Goal: Task Accomplishment & Management: Complete application form

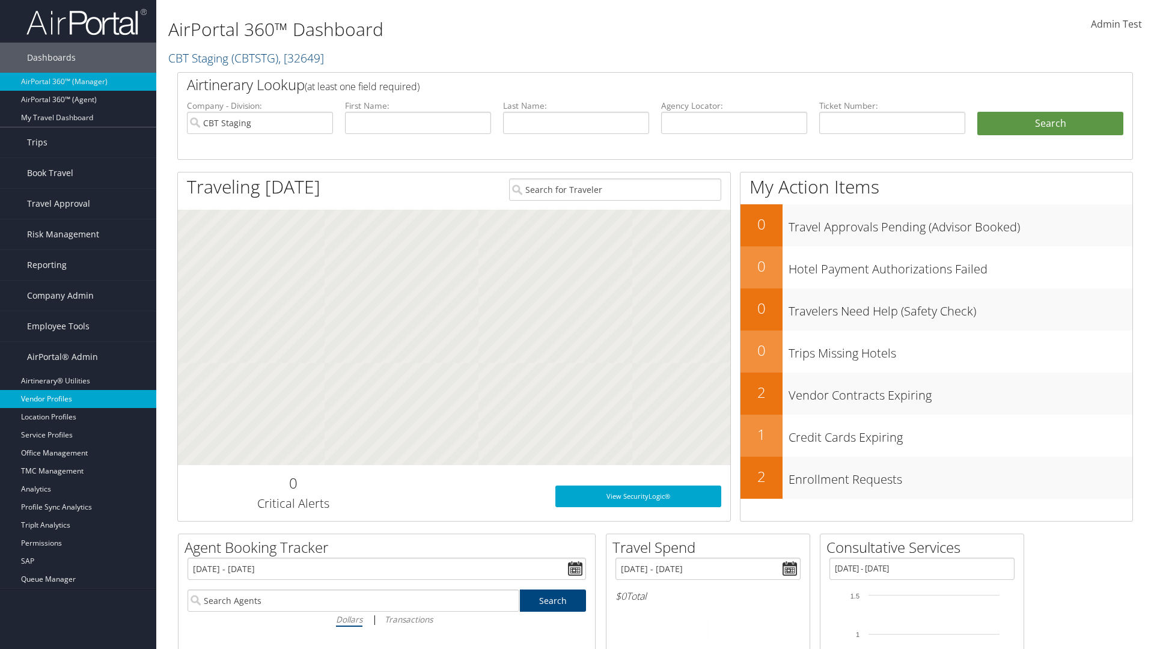
click at [78, 399] on link "Vendor Profiles" at bounding box center [78, 399] width 156 height 18
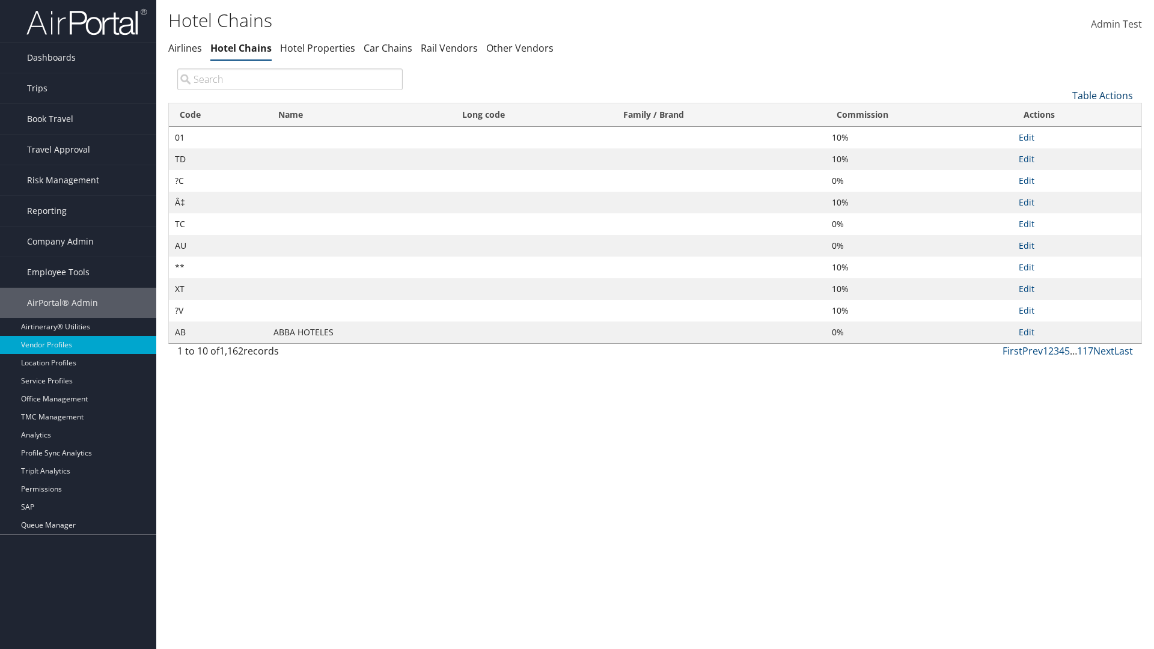
click at [1102, 95] on link "Table Actions" at bounding box center [1102, 95] width 61 height 13
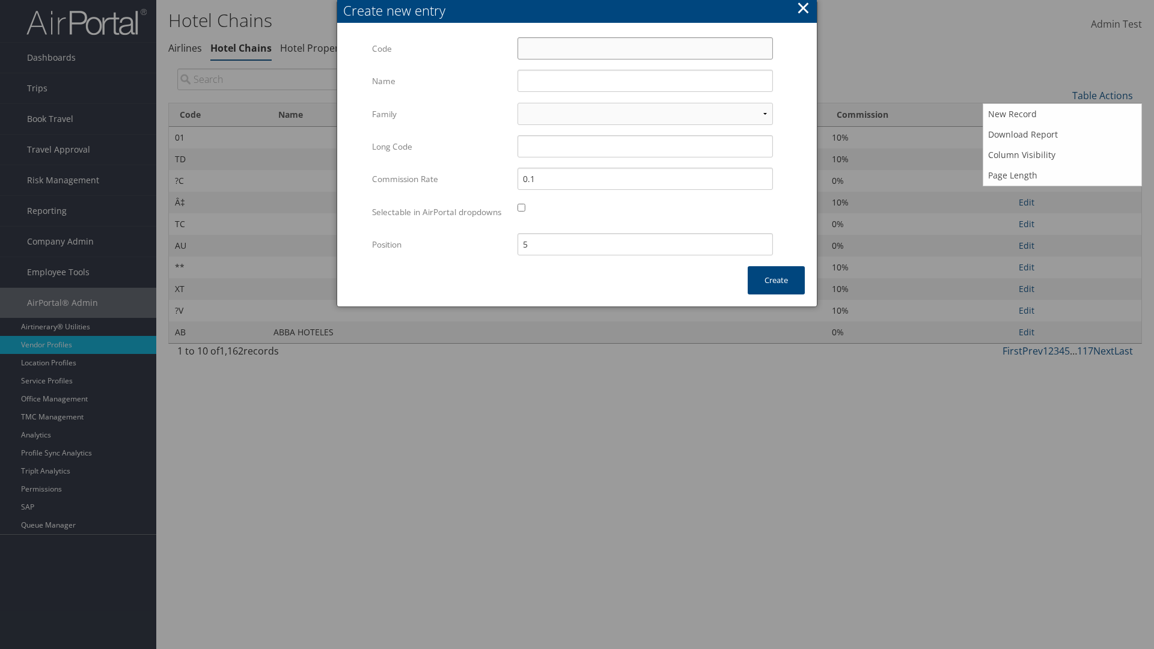
click at [645, 48] on input "Code" at bounding box center [644, 48] width 255 height 22
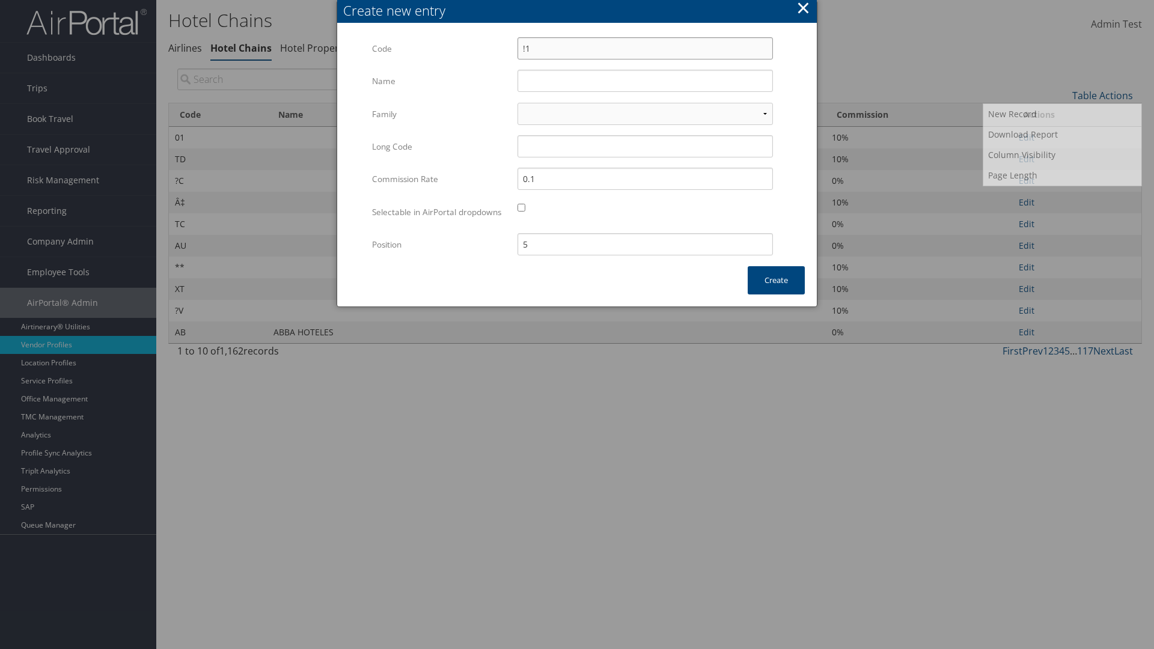
type input "!1"
type input "Yotel"
click at [645, 81] on input "Yotel" at bounding box center [644, 81] width 255 height 22
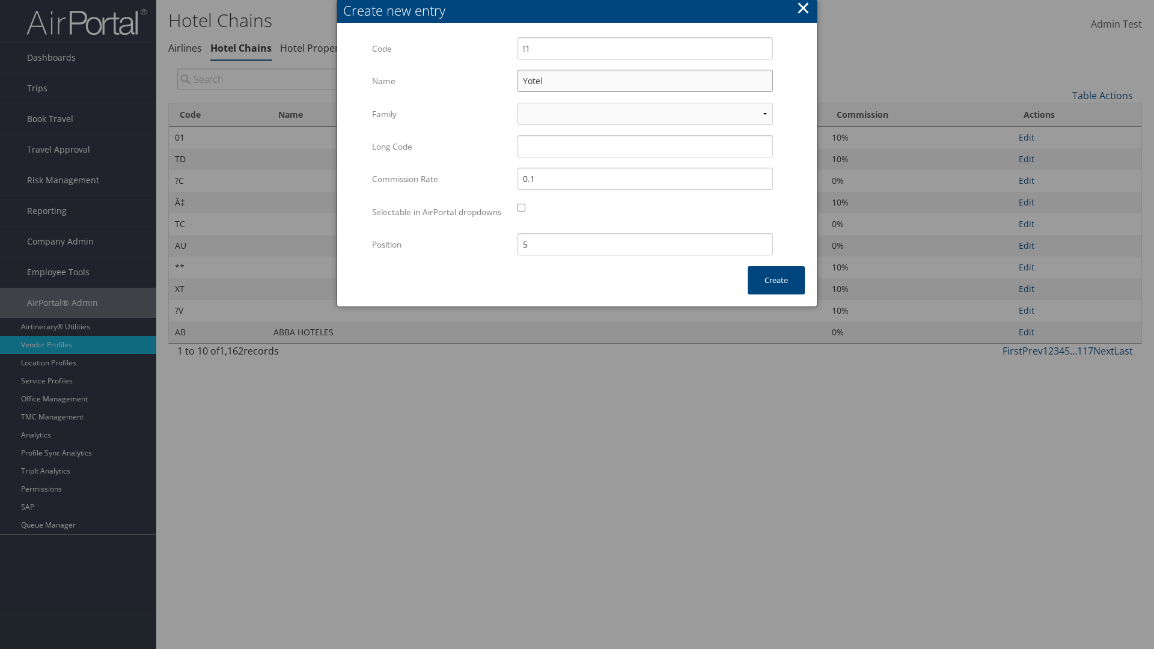
type input "!1"
type input "Yotel"
click at [776, 292] on button "Create" at bounding box center [776, 280] width 57 height 28
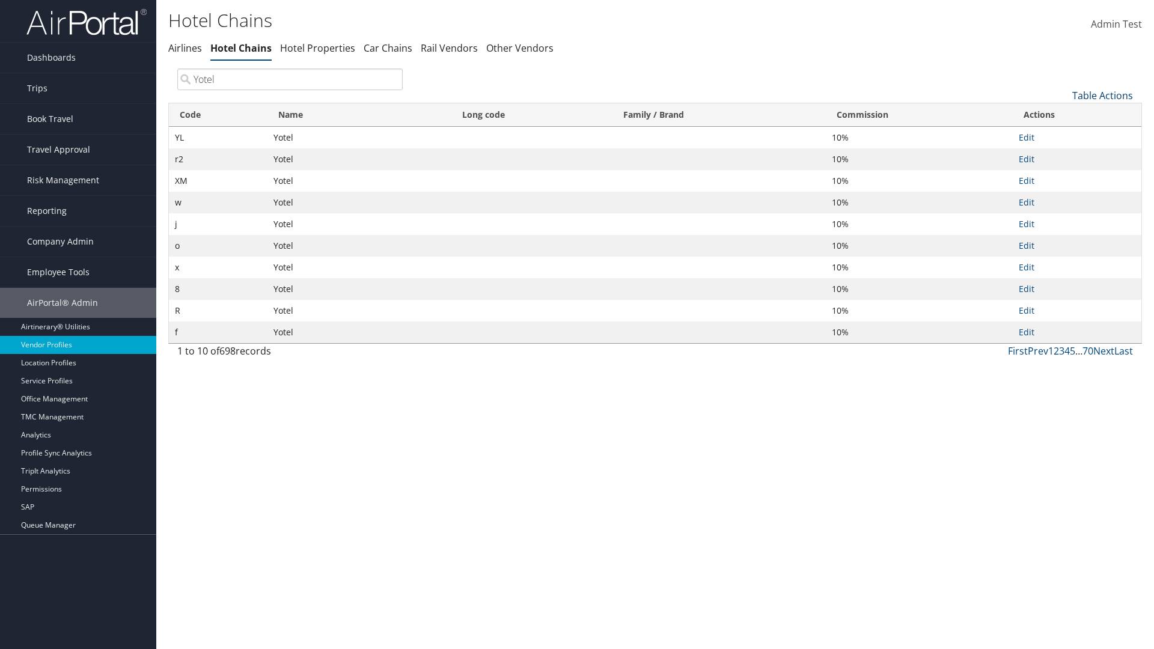
type input "Yotel"
click at [1102, 95] on link "Table Actions" at bounding box center [1102, 95] width 61 height 13
click at [1062, 154] on link "Column Visibility" at bounding box center [1062, 155] width 158 height 20
click at [1062, 115] on link "Code" at bounding box center [1062, 115] width 158 height 20
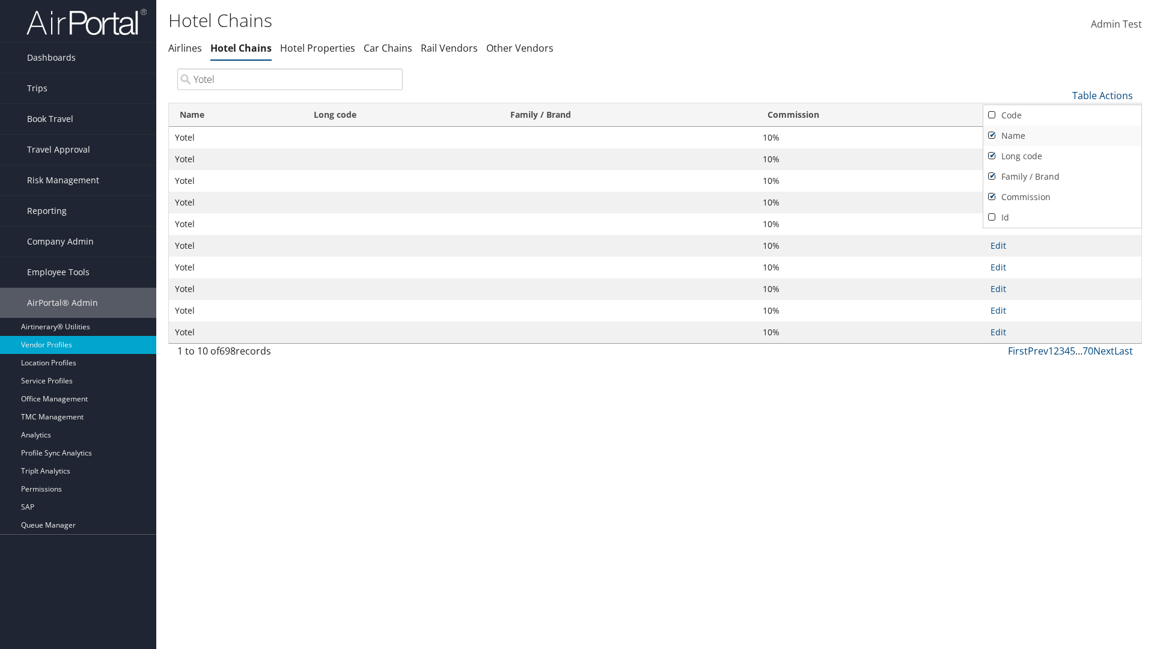
click at [1062, 135] on link "Name" at bounding box center [1062, 136] width 158 height 20
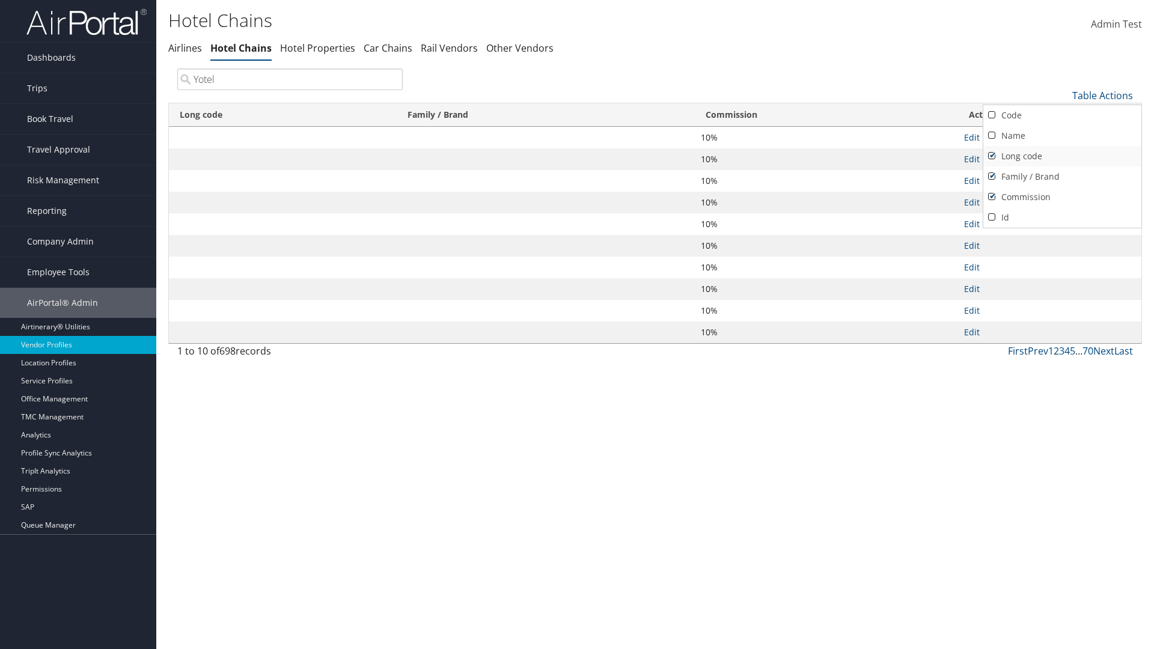
click at [1062, 156] on link "Long code" at bounding box center [1062, 156] width 158 height 20
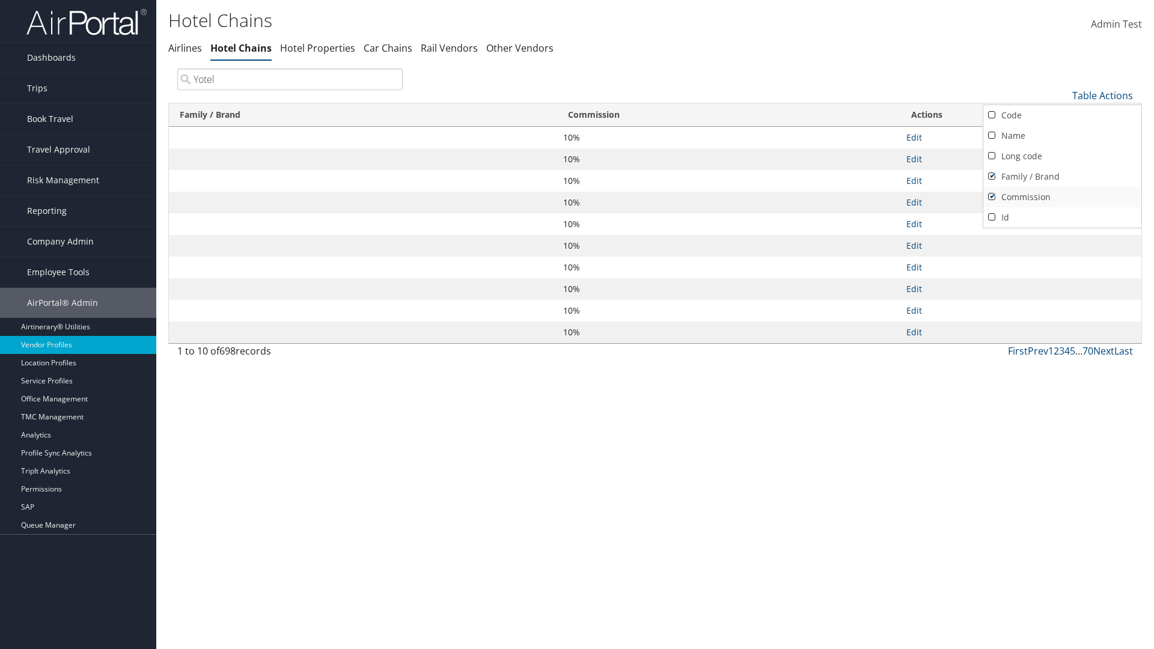
click at [1062, 176] on link "Family / Brand" at bounding box center [1062, 176] width 158 height 20
click at [1062, 197] on link "Commission" at bounding box center [1062, 197] width 158 height 20
click at [577, 325] on div at bounding box center [577, 324] width 1154 height 649
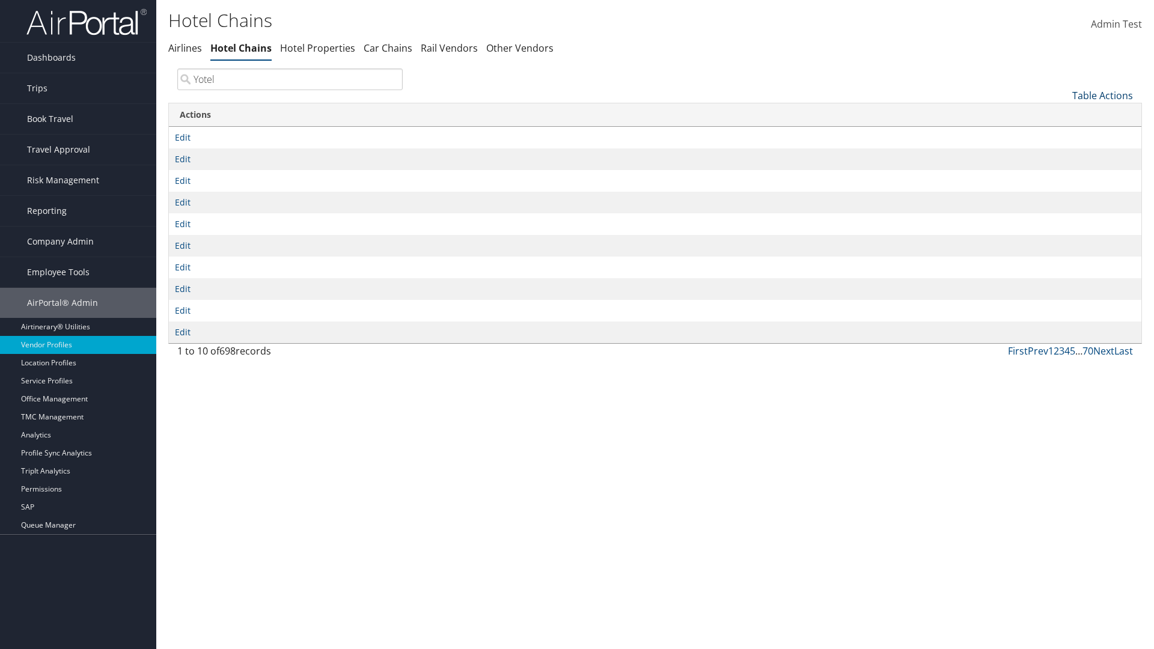
click at [1102, 95] on link "Table Actions" at bounding box center [1102, 95] width 61 height 13
click at [1062, 115] on link "Code" at bounding box center [1062, 115] width 158 height 20
click at [1062, 135] on link "Name" at bounding box center [1062, 136] width 158 height 20
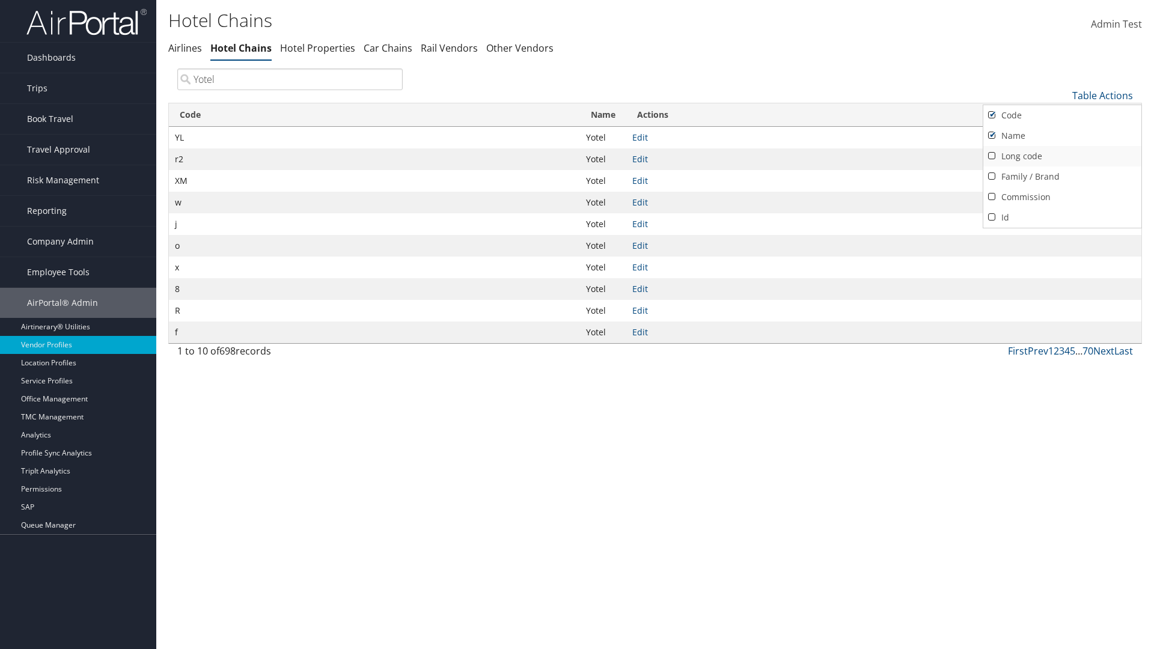
click at [1062, 156] on link "Long code" at bounding box center [1062, 156] width 158 height 20
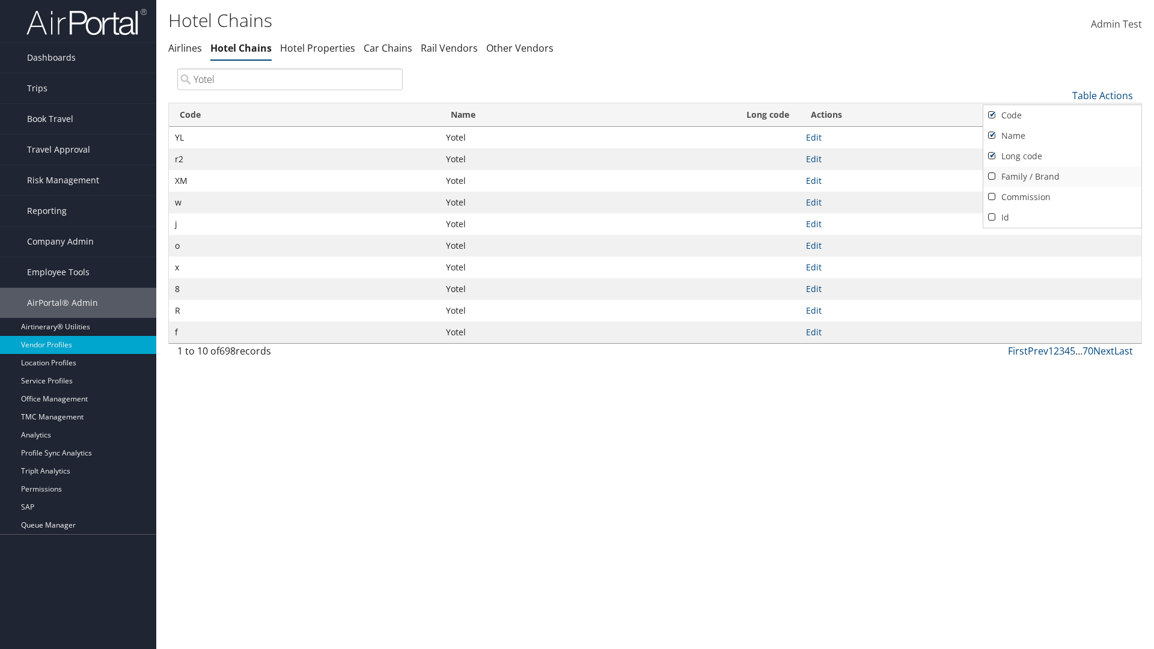
click at [1062, 176] on link "Family / Brand" at bounding box center [1062, 176] width 158 height 20
